Goal: Transaction & Acquisition: Purchase product/service

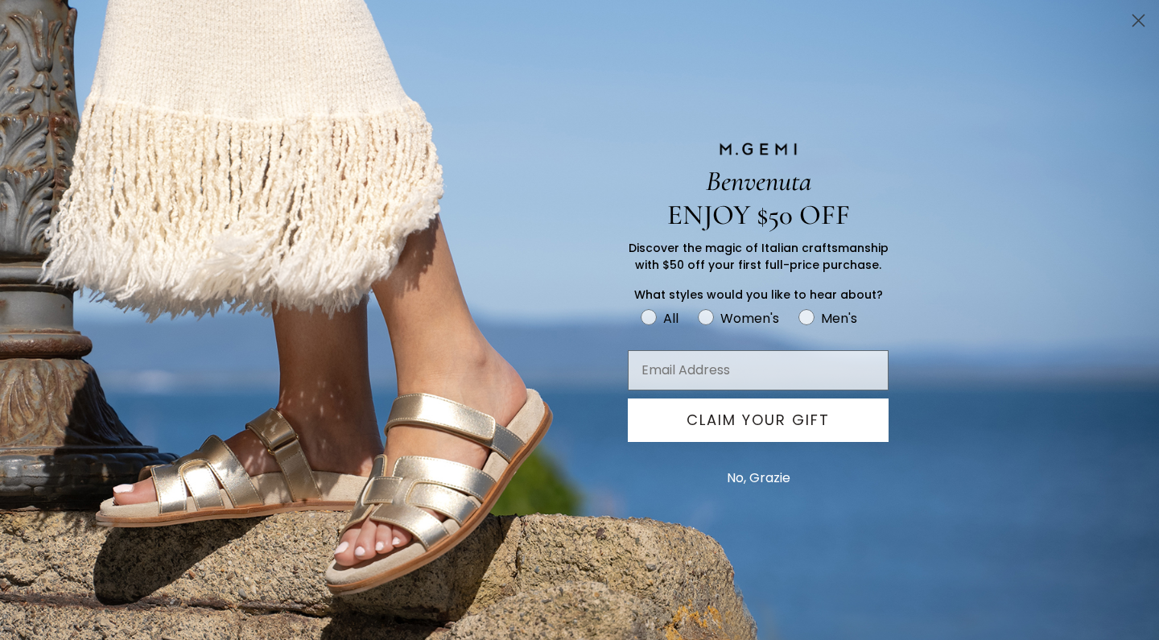
type input "susanzankel@comcast.net"
click at [708, 312] on circle "FULLSCREEN Form" at bounding box center [705, 317] width 15 height 15
click at [641, 308] on input "Women's" at bounding box center [640, 307] width 1 height 1
radio input "true"
click at [723, 420] on button "CLAIM YOUR GIFT" at bounding box center [758, 420] width 261 height 43
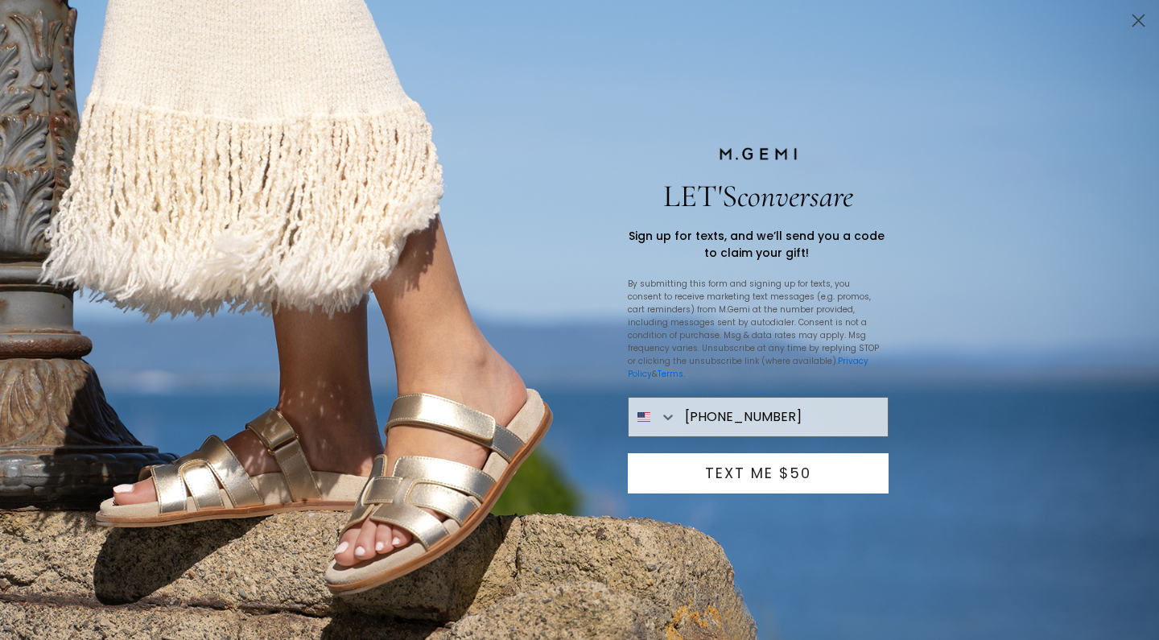
type input "603-731-7505"
click at [767, 471] on button "TEXT ME $50" at bounding box center [758, 473] width 261 height 40
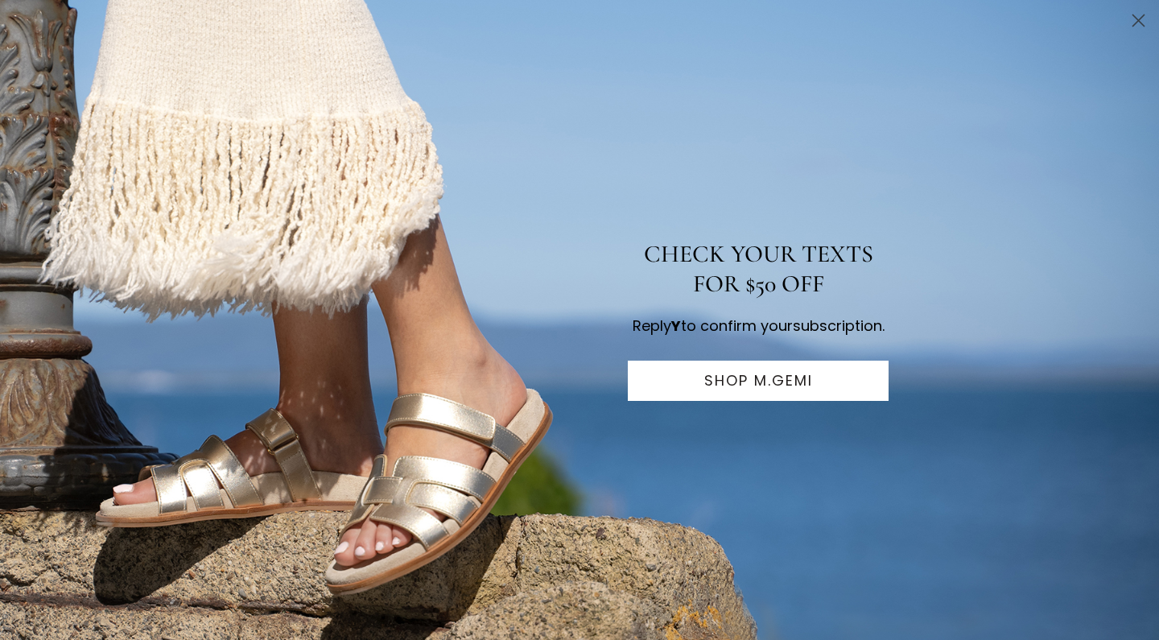
scroll to position [153, 0]
click at [771, 388] on button "SHOP M.GEMI" at bounding box center [758, 381] width 261 height 40
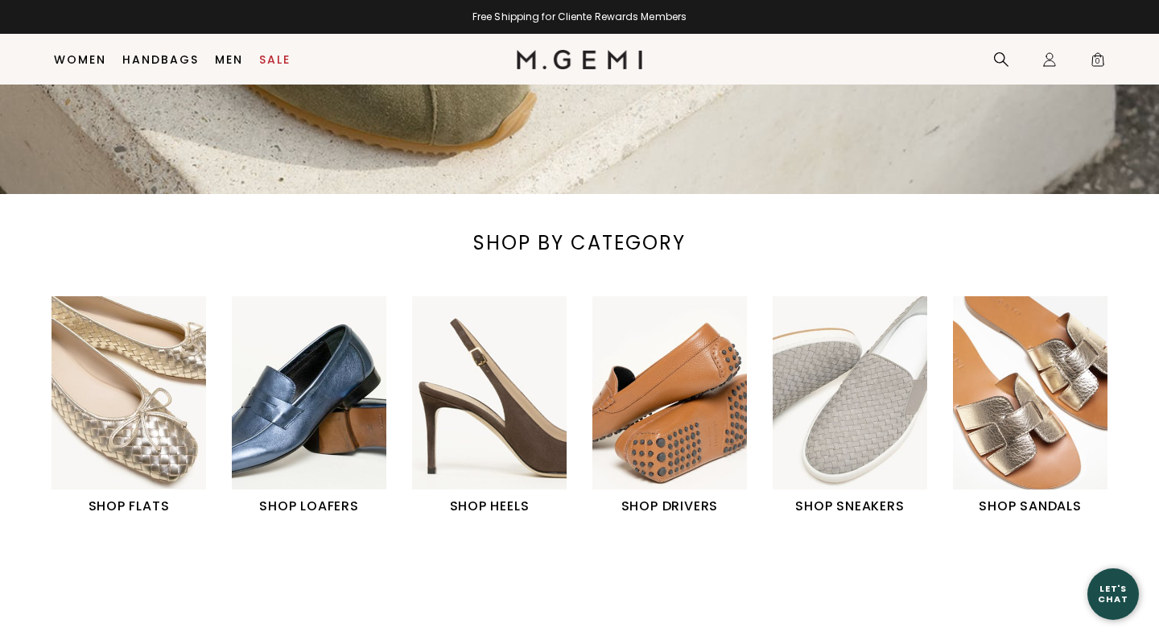
scroll to position [455, 0]
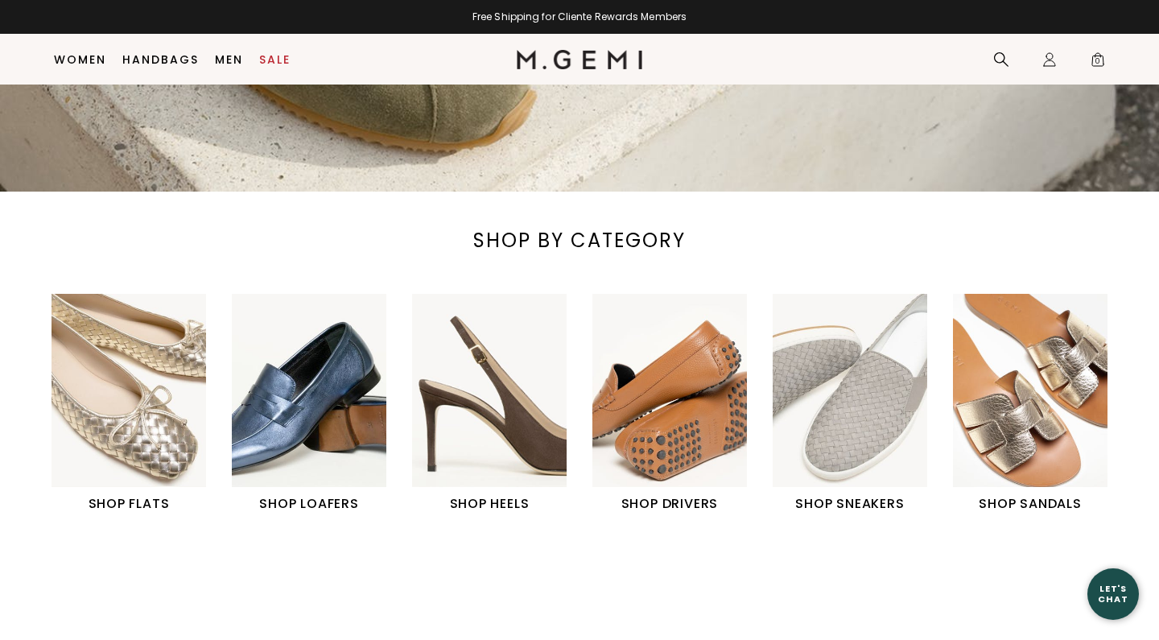
click at [481, 448] on img "3 / 6" at bounding box center [489, 390] width 155 height 193
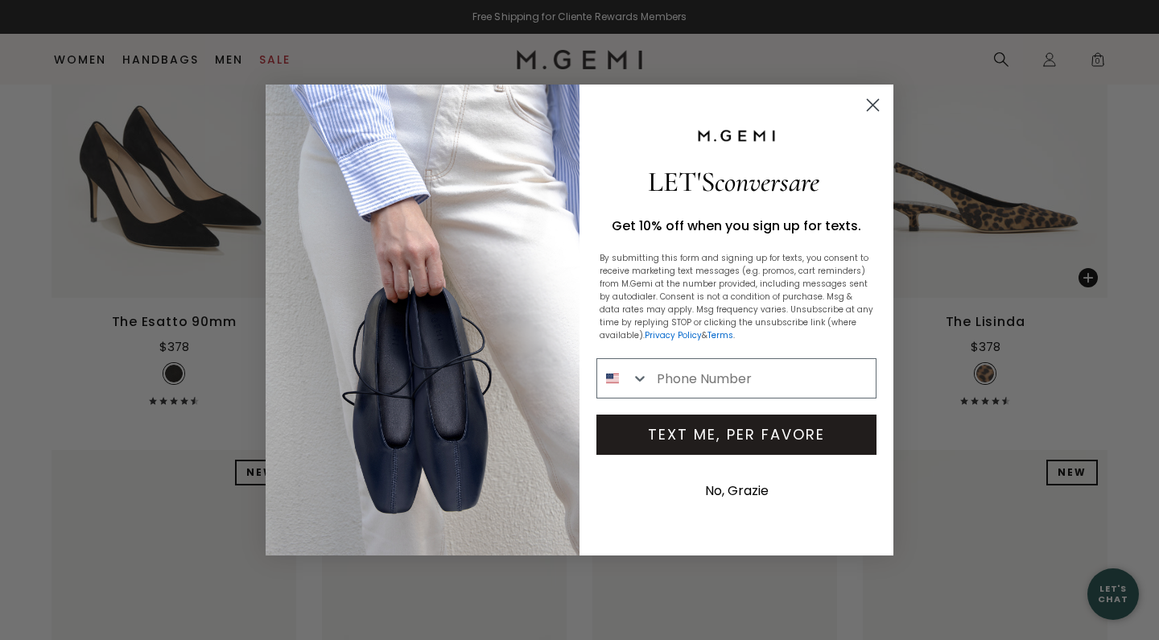
scroll to position [339, 0]
click at [876, 104] on circle "Close dialog" at bounding box center [873, 105] width 27 height 27
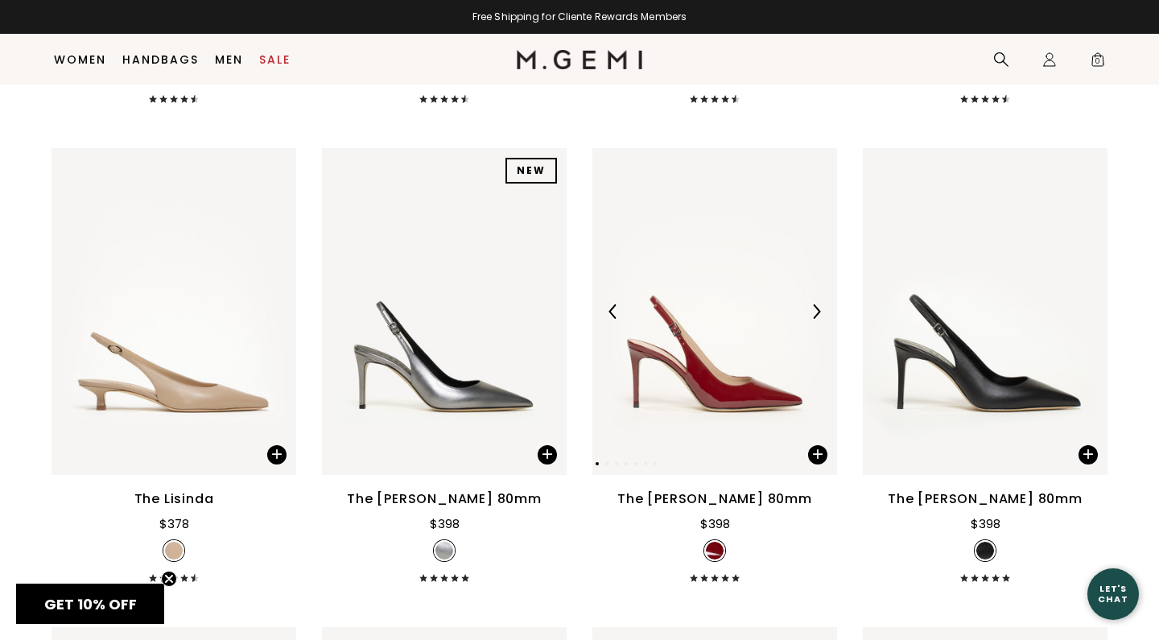
scroll to position [2129, 0]
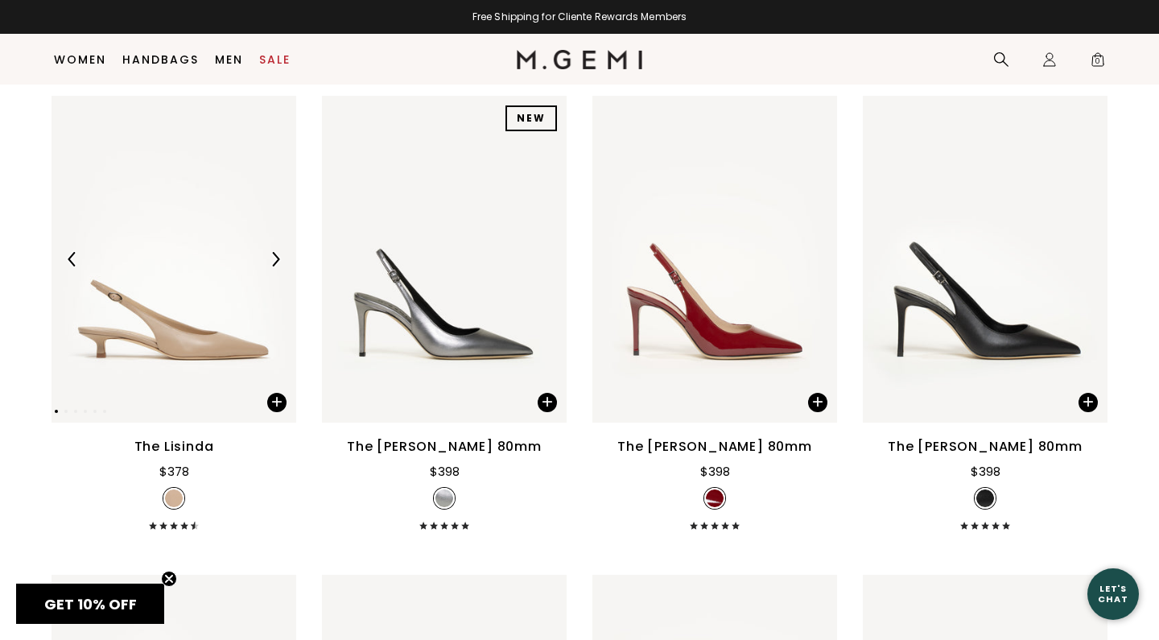
click at [180, 359] on img at bounding box center [174, 259] width 245 height 326
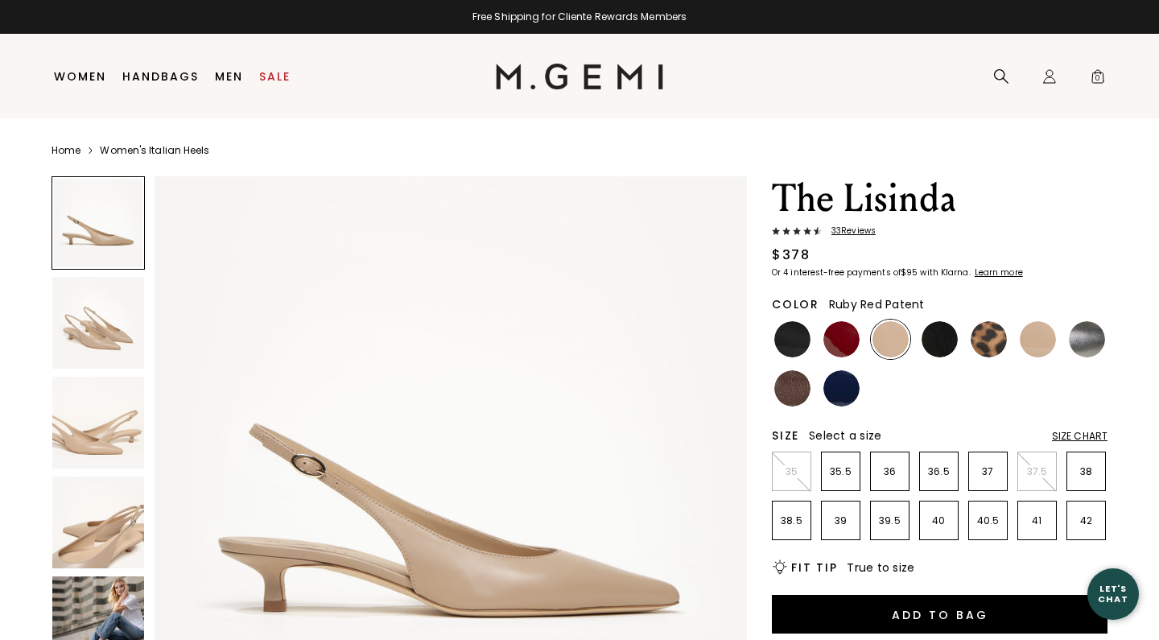
click at [118, 334] on img at bounding box center [98, 323] width 92 height 92
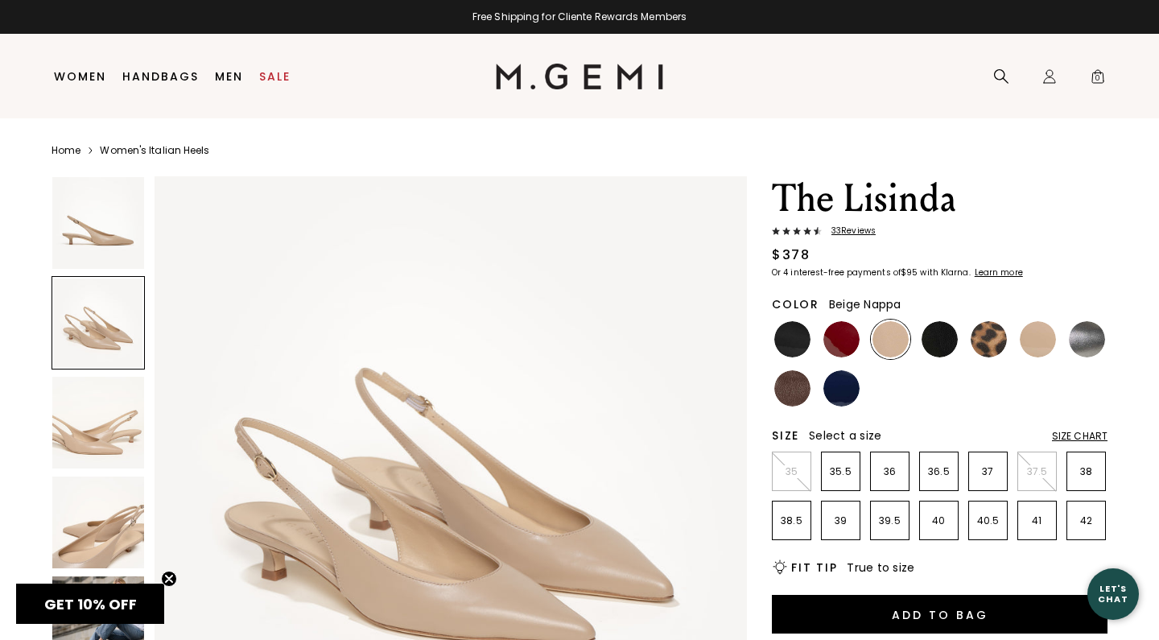
click at [99, 415] on img at bounding box center [98, 423] width 92 height 92
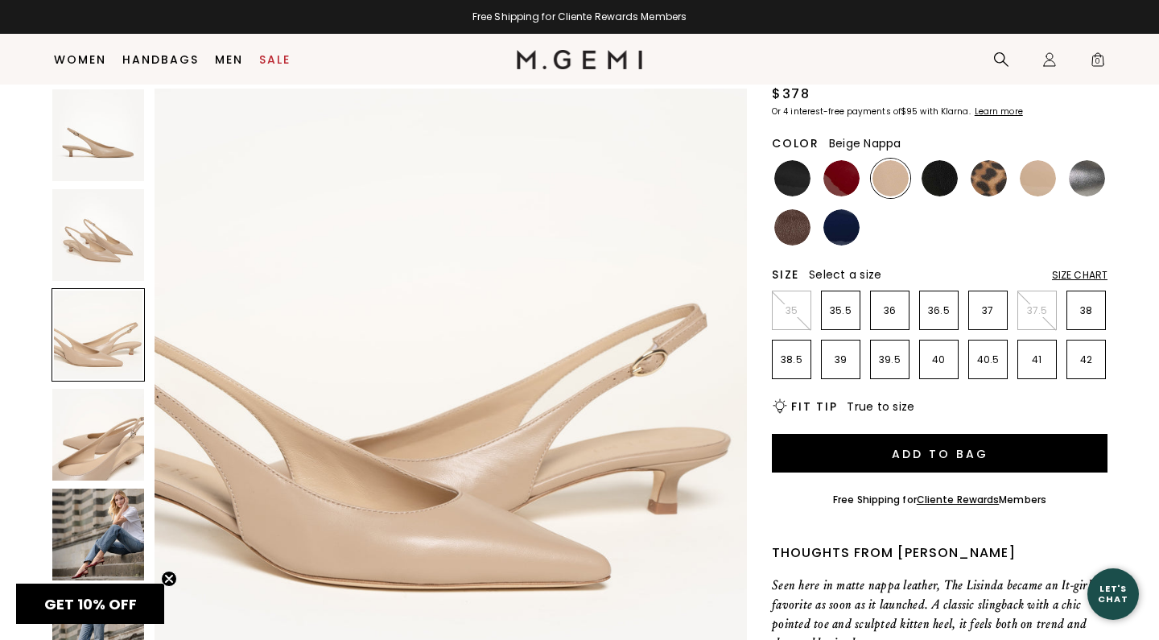
scroll to position [130, 0]
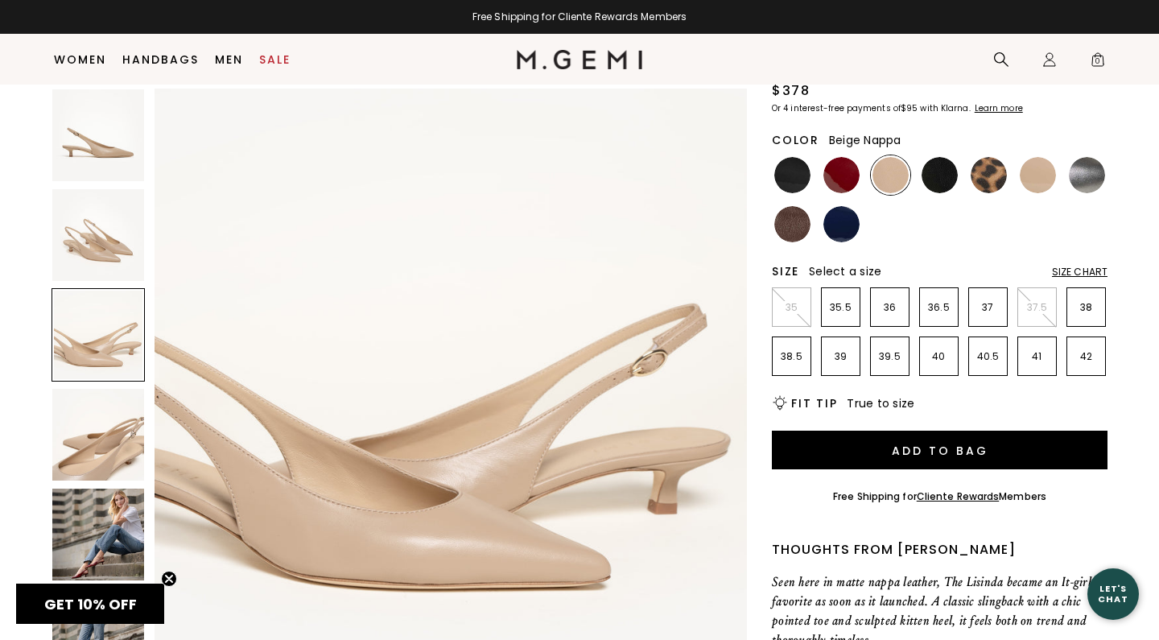
click at [97, 535] on img at bounding box center [98, 535] width 92 height 92
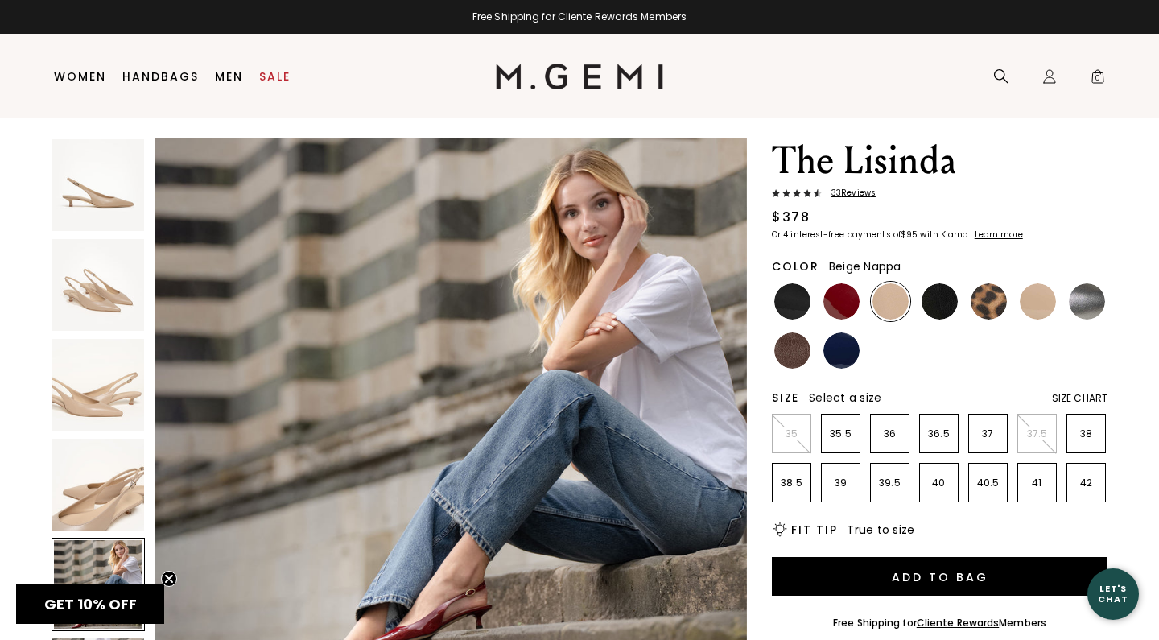
scroll to position [66, 0]
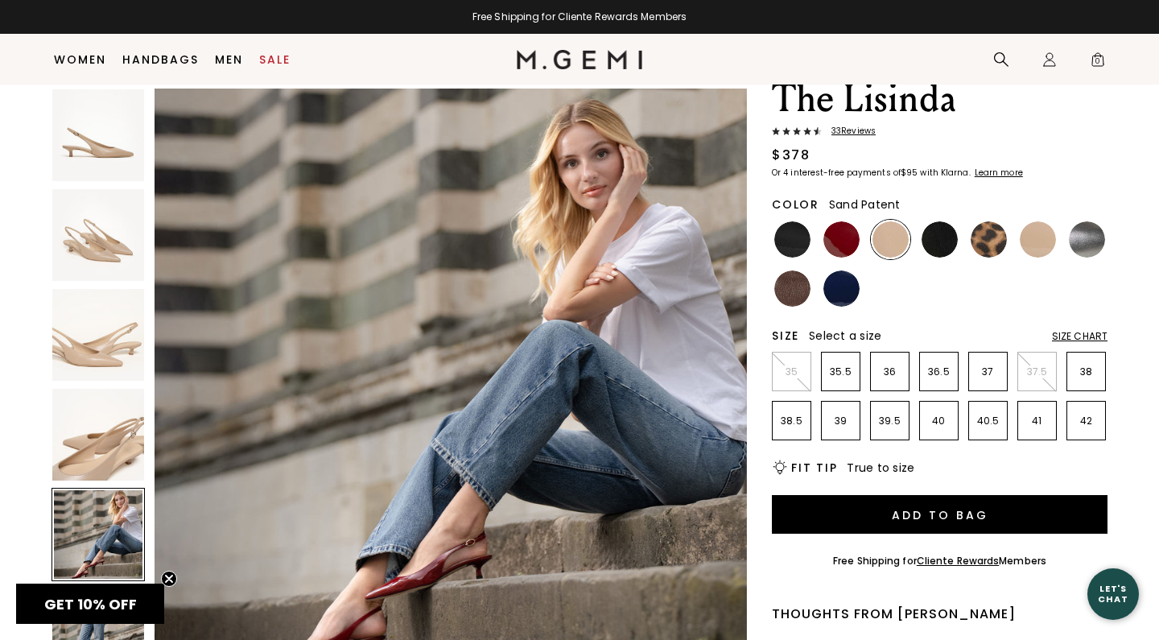
click at [1037, 232] on img at bounding box center [1038, 239] width 36 height 36
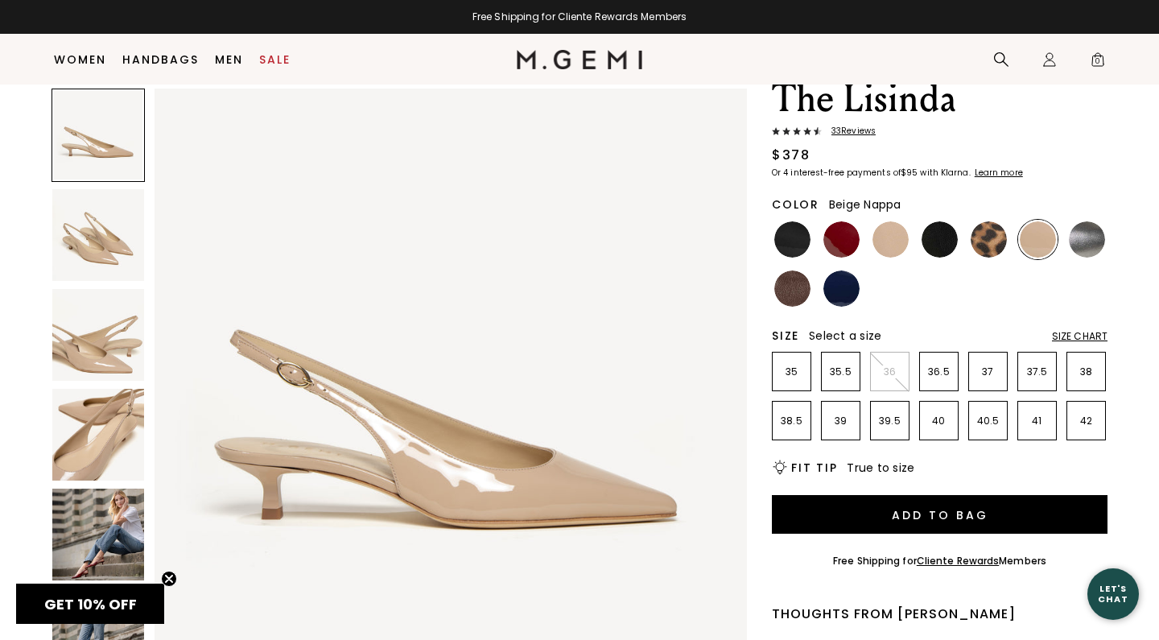
click at [894, 240] on img at bounding box center [891, 239] width 36 height 36
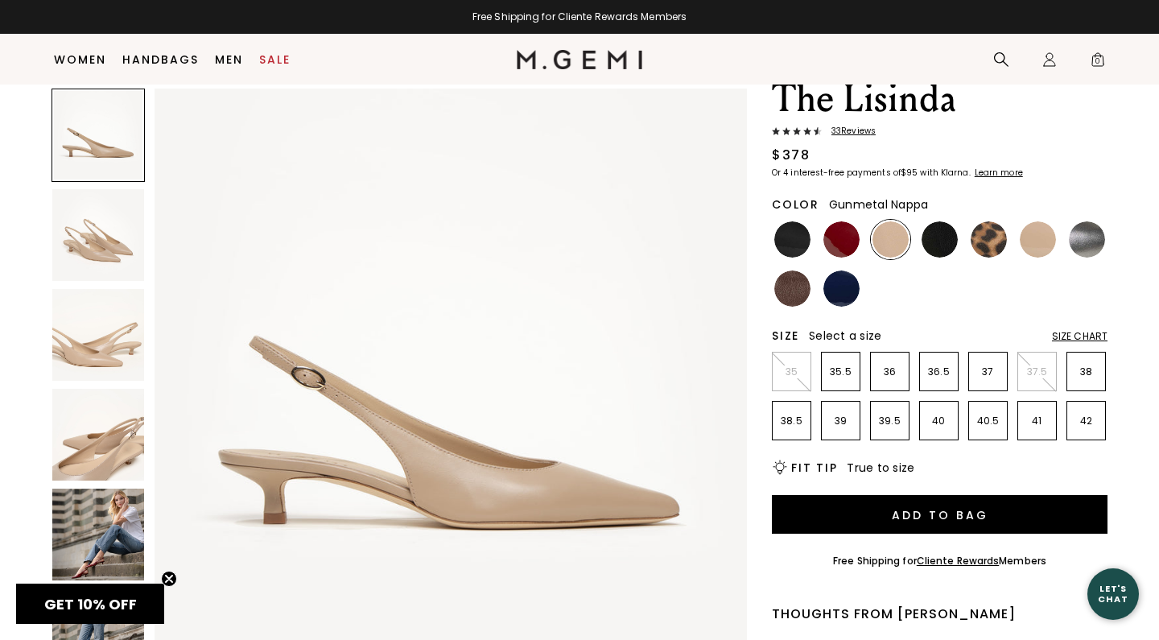
click at [1084, 236] on img at bounding box center [1087, 239] width 36 height 36
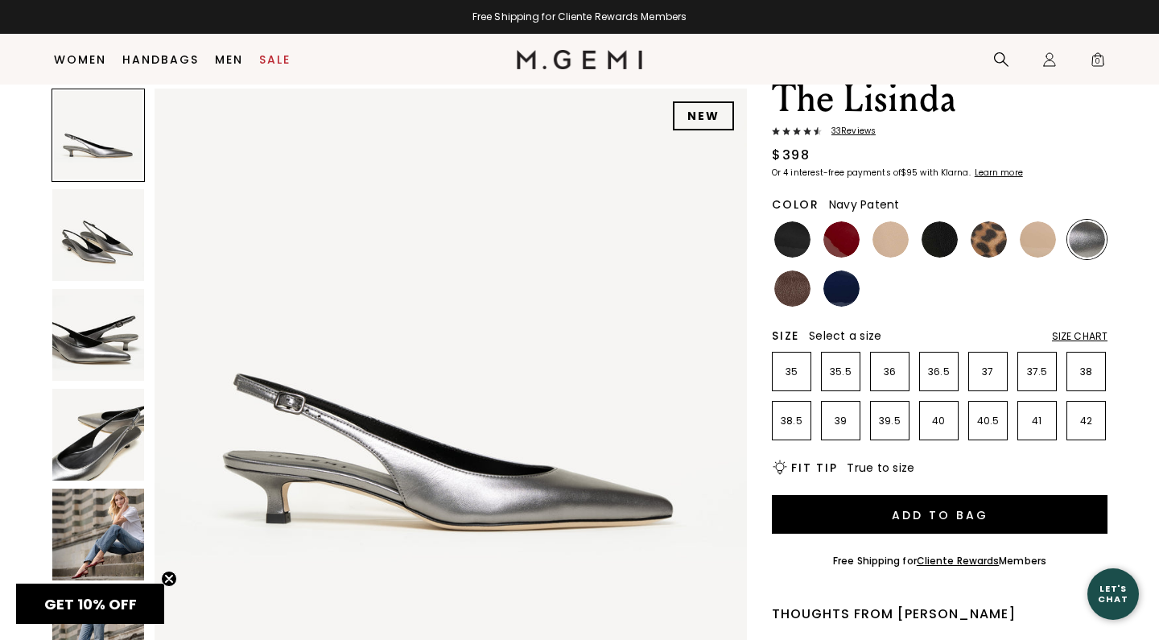
click at [841, 291] on img at bounding box center [842, 289] width 36 height 36
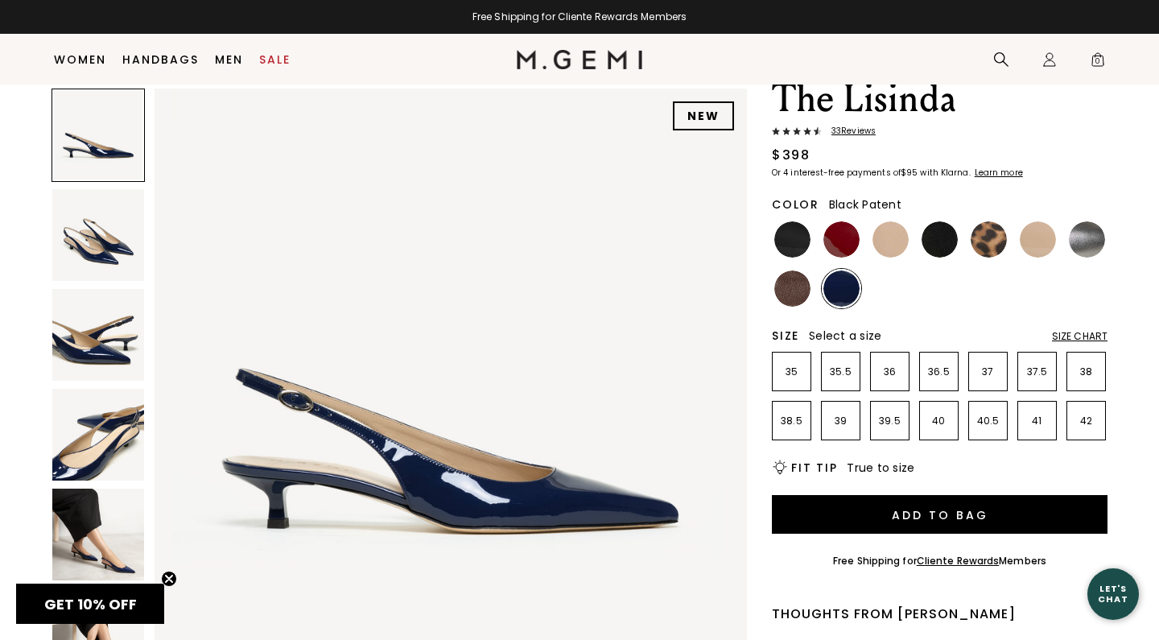
click at [795, 239] on img at bounding box center [793, 239] width 36 height 36
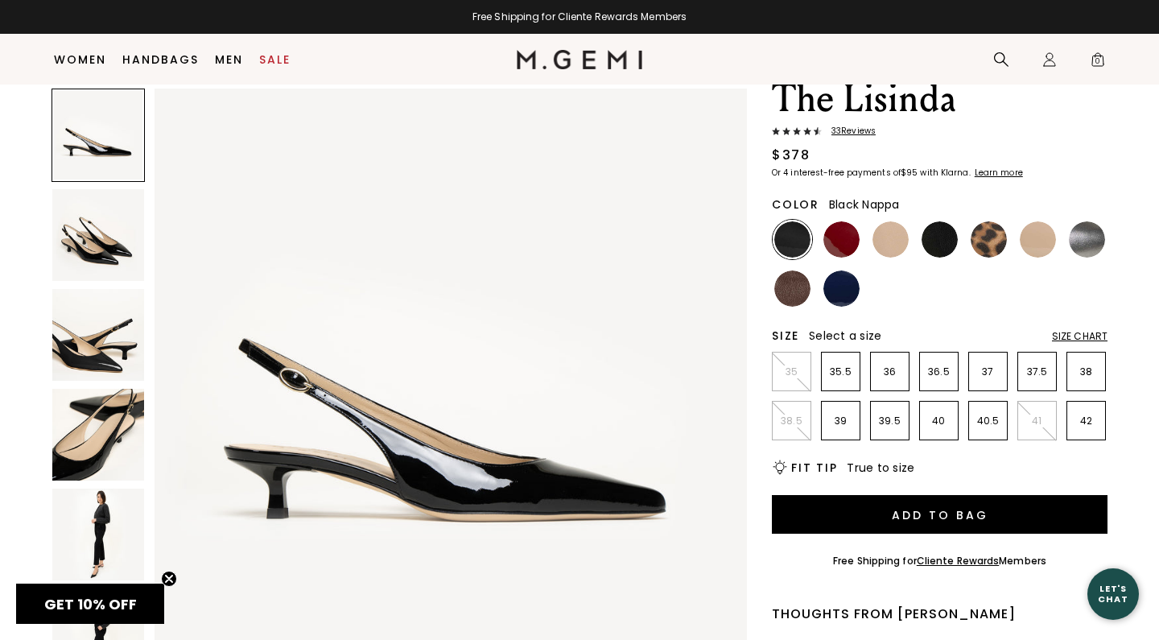
click at [936, 236] on img at bounding box center [940, 239] width 36 height 36
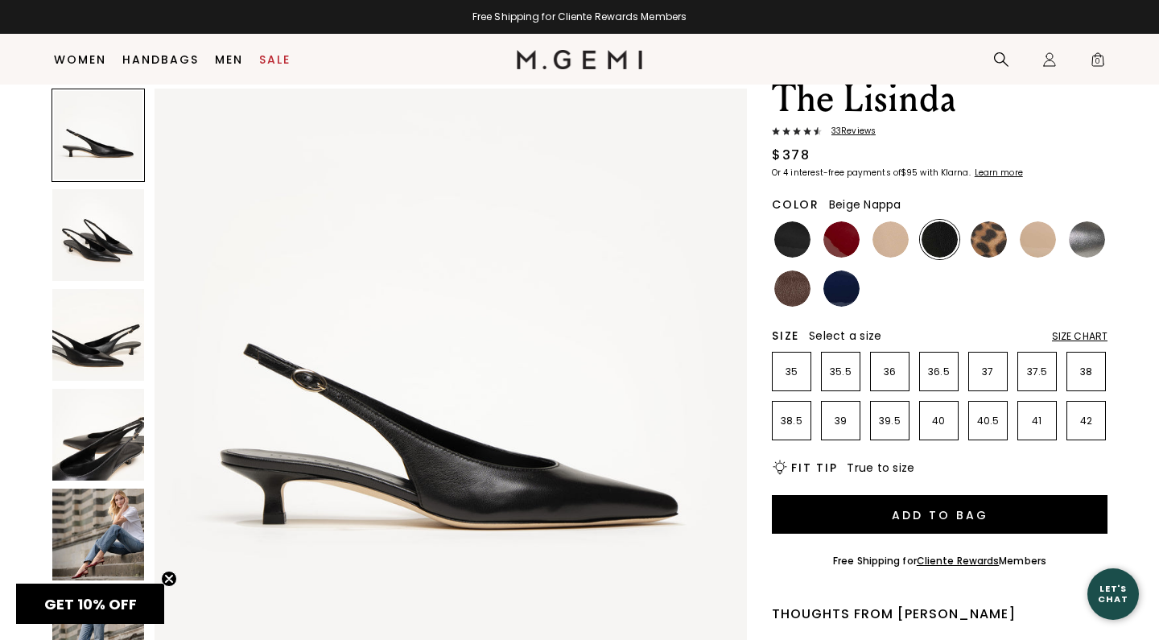
click at [900, 237] on img at bounding box center [891, 239] width 36 height 36
